Goal: Find specific page/section: Find specific page/section

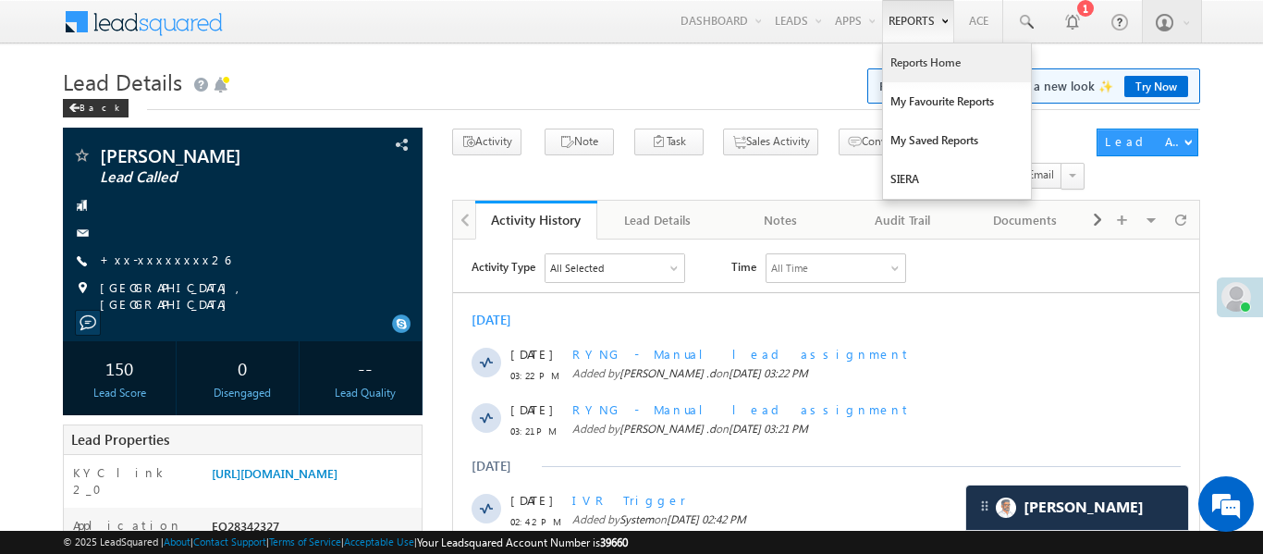
click at [919, 64] on link "Reports Home" at bounding box center [957, 62] width 148 height 39
